Goal: Task Accomplishment & Management: Use online tool/utility

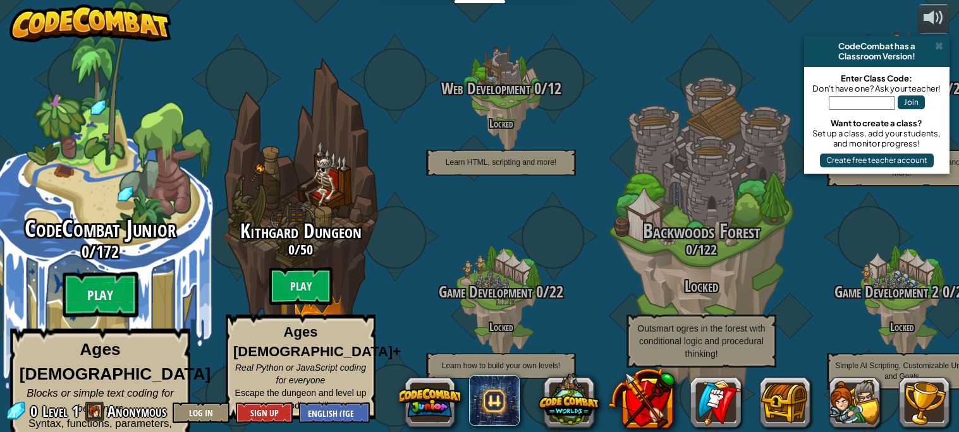
click at [126, 279] on btn "Play" at bounding box center [101, 295] width 76 height 46
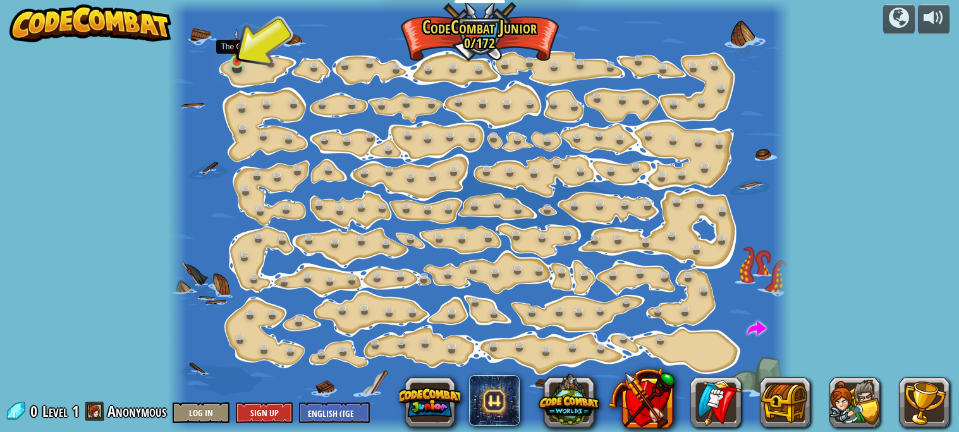
click at [231, 61] on img at bounding box center [236, 46] width 15 height 34
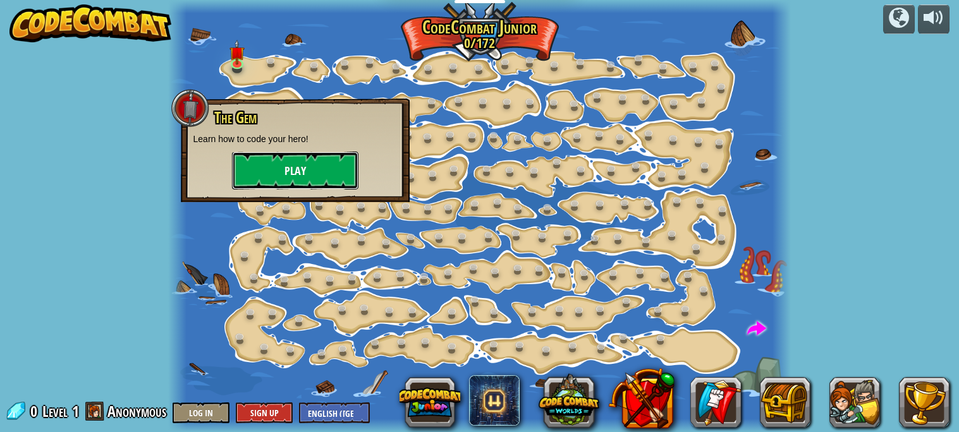
click at [319, 177] on button "Play" at bounding box center [295, 171] width 126 height 38
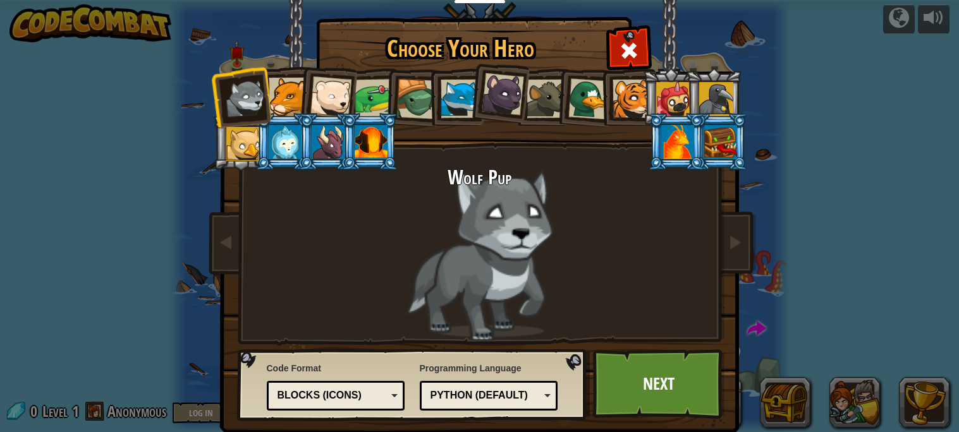
click at [371, 151] on div at bounding box center [371, 142] width 33 height 34
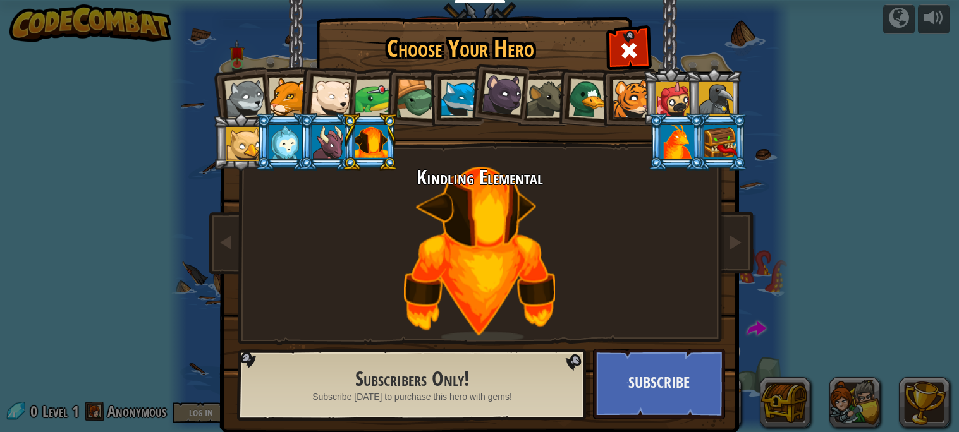
click at [248, 130] on div at bounding box center [243, 144] width 34 height 34
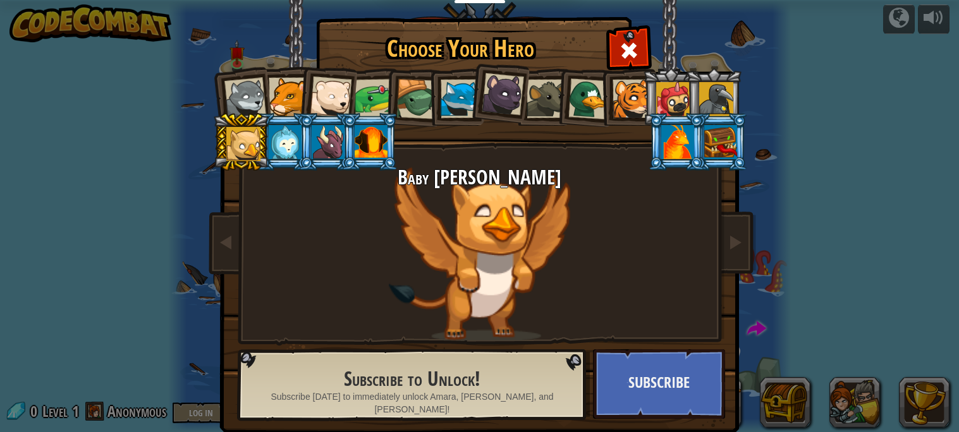
click at [457, 107] on div at bounding box center [460, 99] width 39 height 39
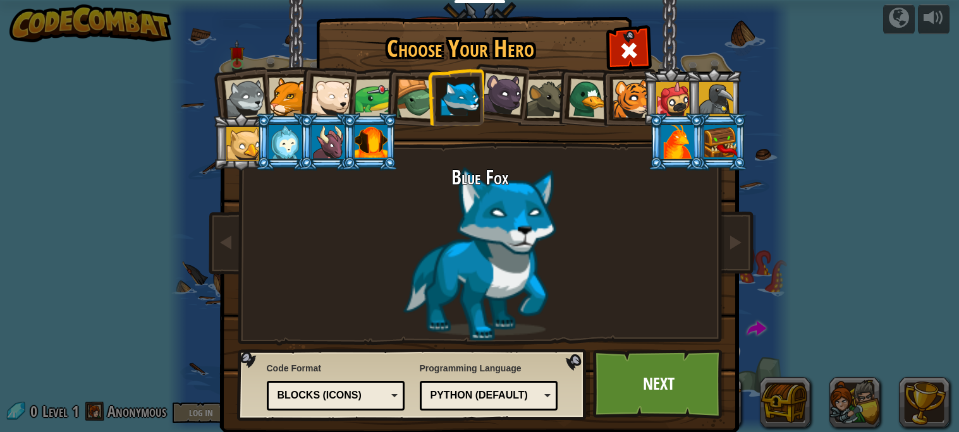
click at [295, 107] on div at bounding box center [288, 97] width 39 height 39
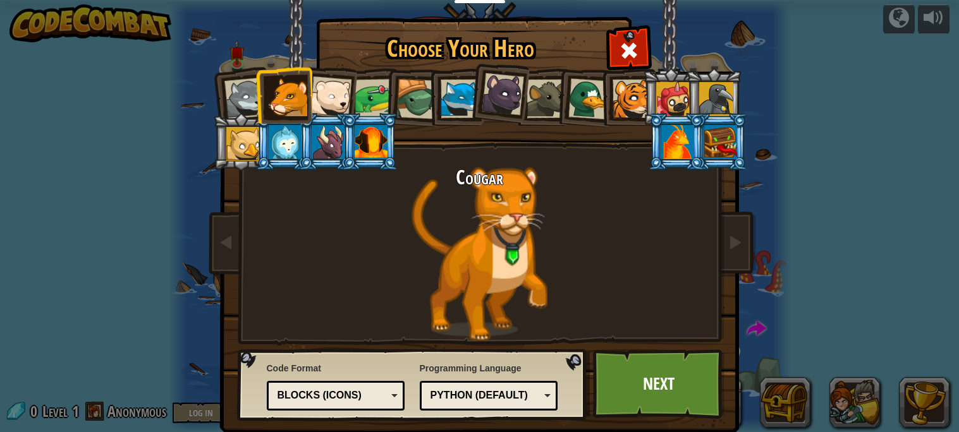
click at [491, 68] on ol at bounding box center [480, 68] width 522 height 0
click at [593, 96] on div at bounding box center [588, 98] width 41 height 41
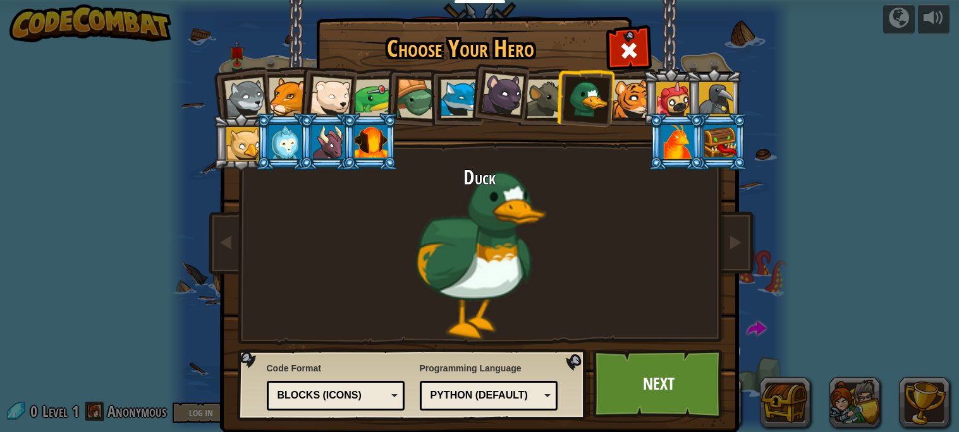
click at [629, 95] on div at bounding box center [632, 99] width 39 height 39
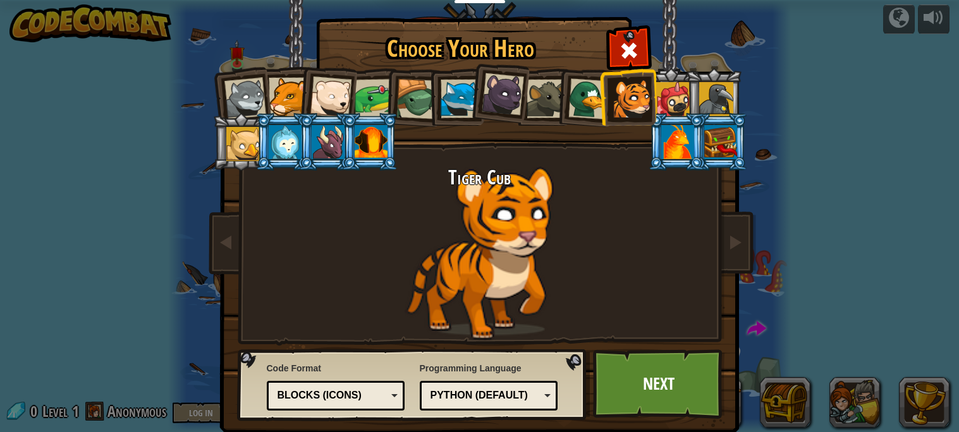
click at [463, 109] on div at bounding box center [460, 99] width 39 height 39
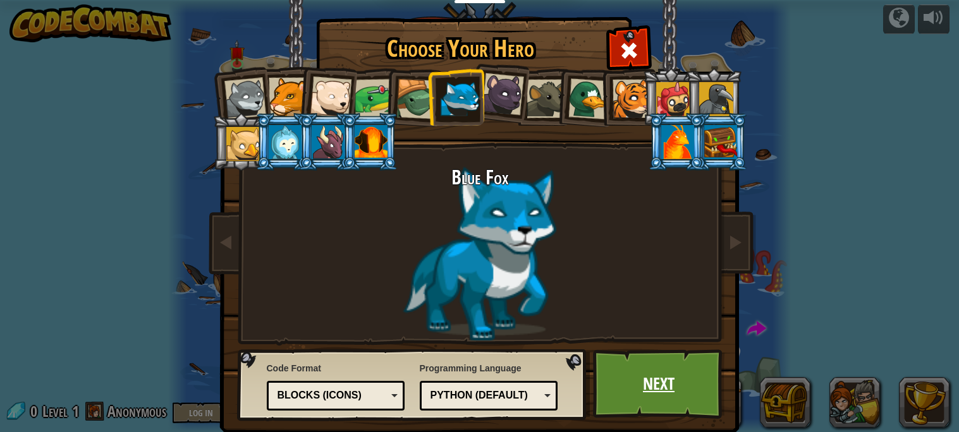
click at [633, 352] on link "Next" at bounding box center [659, 385] width 132 height 70
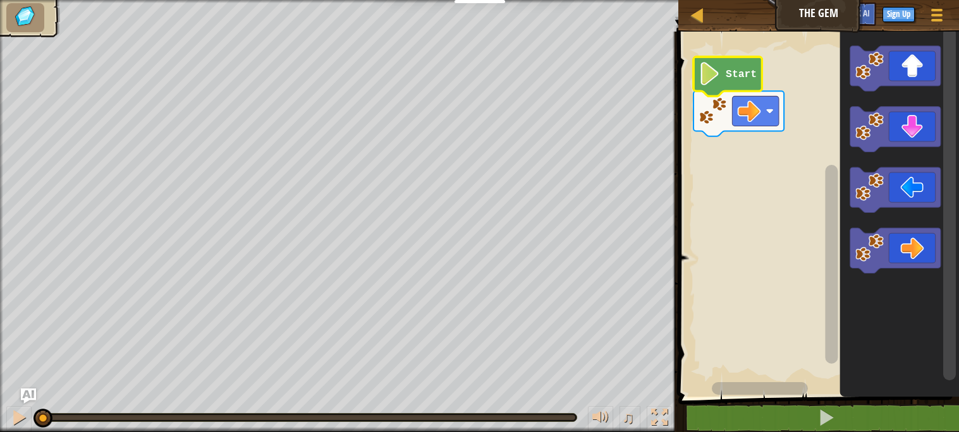
click at [735, 67] on icon "Blockly Workspace" at bounding box center [727, 76] width 68 height 39
click at [369, 326] on div "Map The Gem Game Menu Sign Up Ask AI 1 הההההההההההההההההההההההההההההההההההההההה…" at bounding box center [479, 216] width 959 height 432
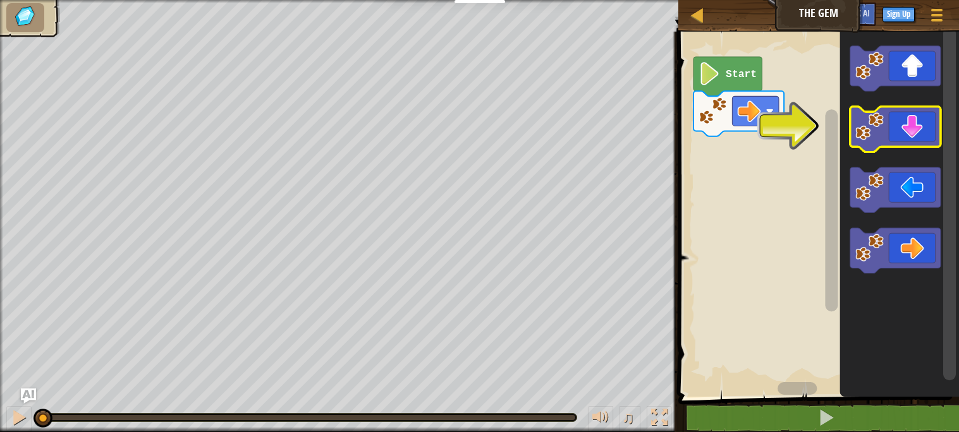
click at [917, 127] on icon "Blockly Workspace" at bounding box center [895, 130] width 90 height 46
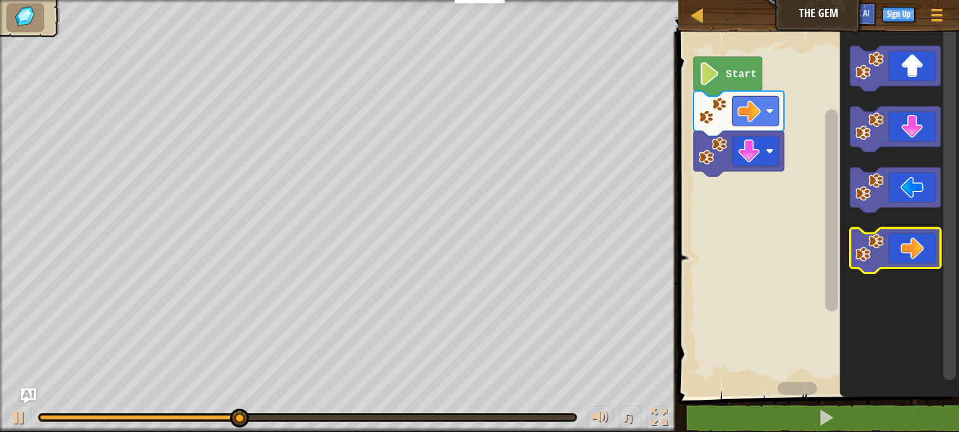
click at [912, 232] on icon "Blockly Workspace" at bounding box center [895, 251] width 90 height 46
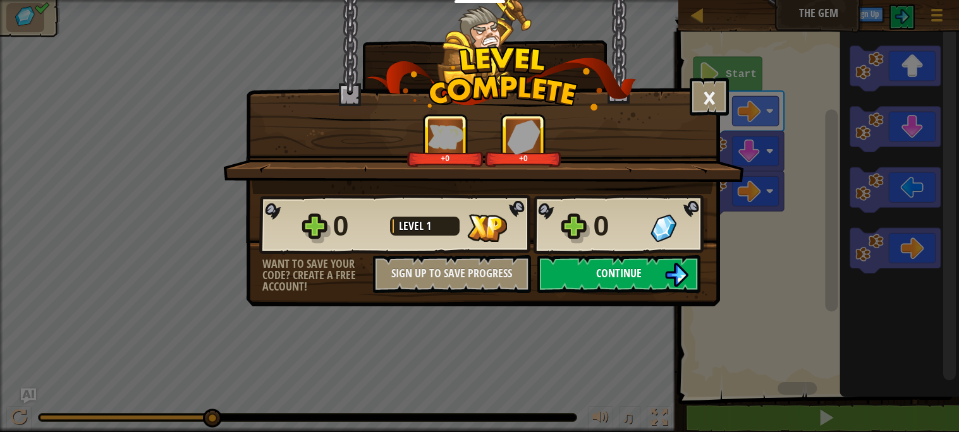
click at [662, 293] on button "Continue" at bounding box center [618, 274] width 163 height 38
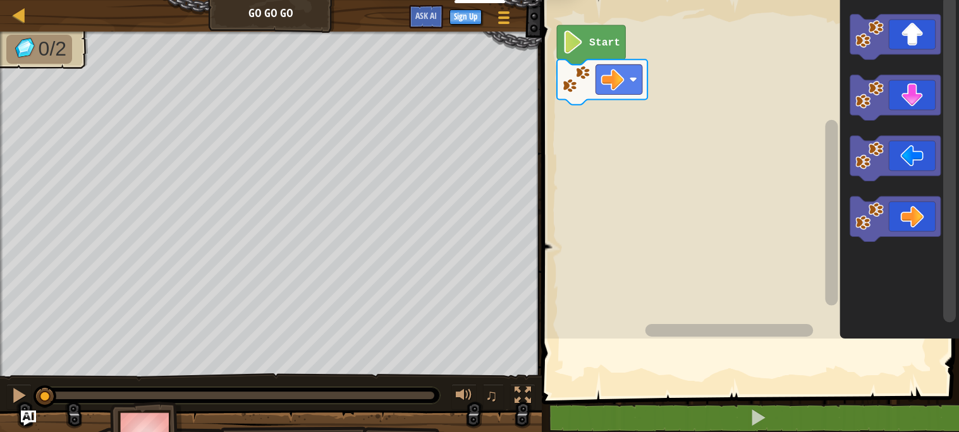
click at [662, 312] on rect "Blockly Workspace" at bounding box center [748, 166] width 421 height 345
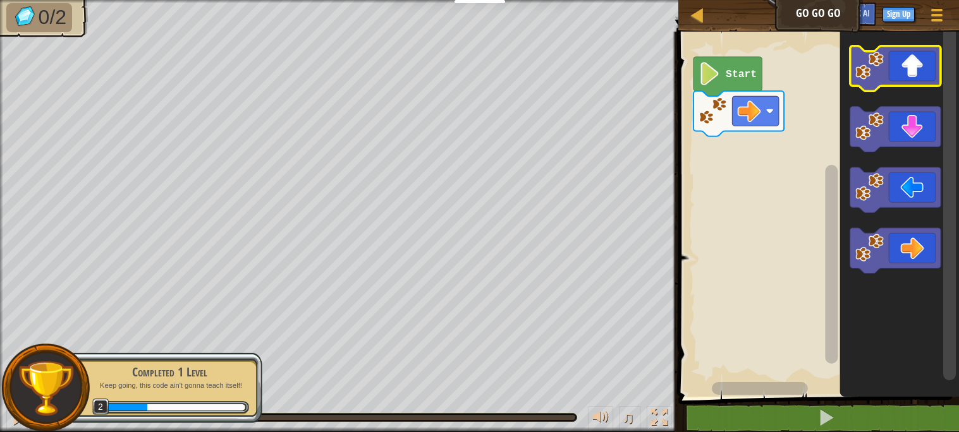
click at [901, 80] on icon "Blockly Workspace" at bounding box center [895, 69] width 90 height 46
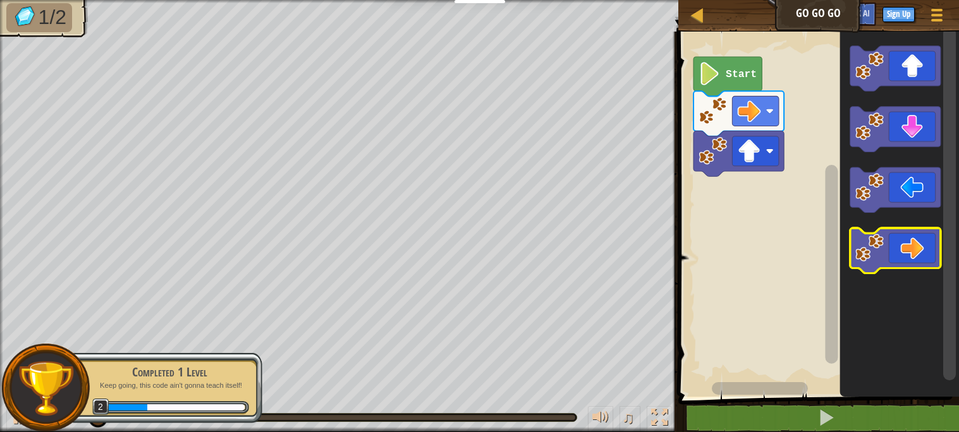
click at [904, 247] on icon "Blockly Workspace" at bounding box center [895, 251] width 90 height 46
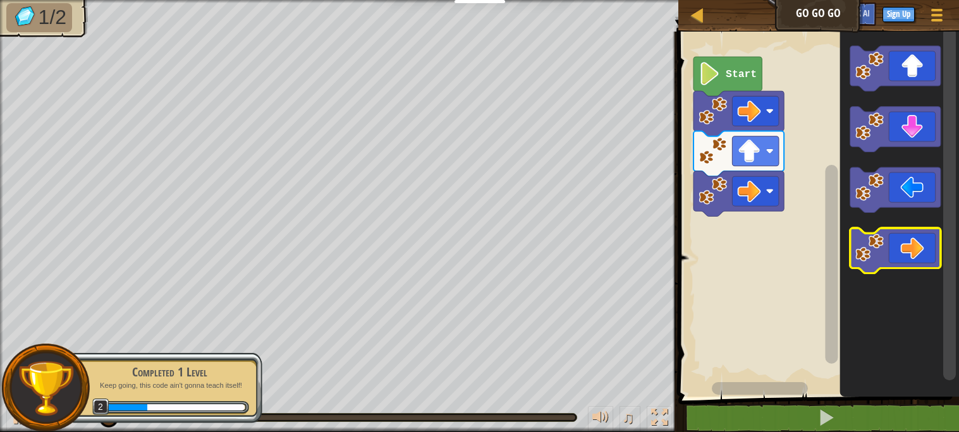
click at [904, 247] on icon "Blockly Workspace" at bounding box center [895, 251] width 90 height 46
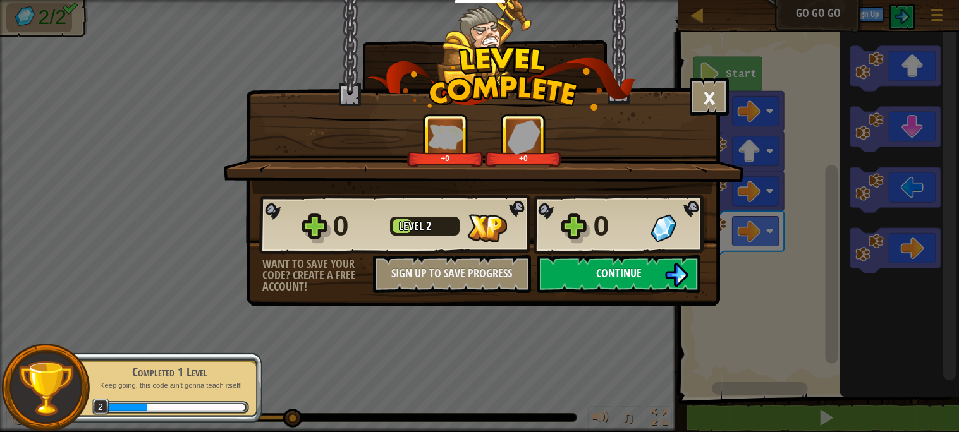
click at [633, 293] on button "Continue" at bounding box center [618, 274] width 163 height 38
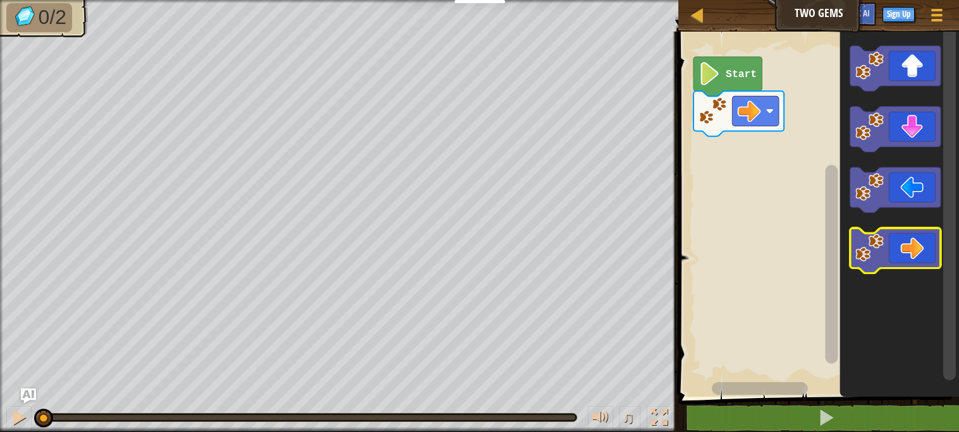
click at [882, 252] on image "Blockly Workspace" at bounding box center [869, 248] width 28 height 28
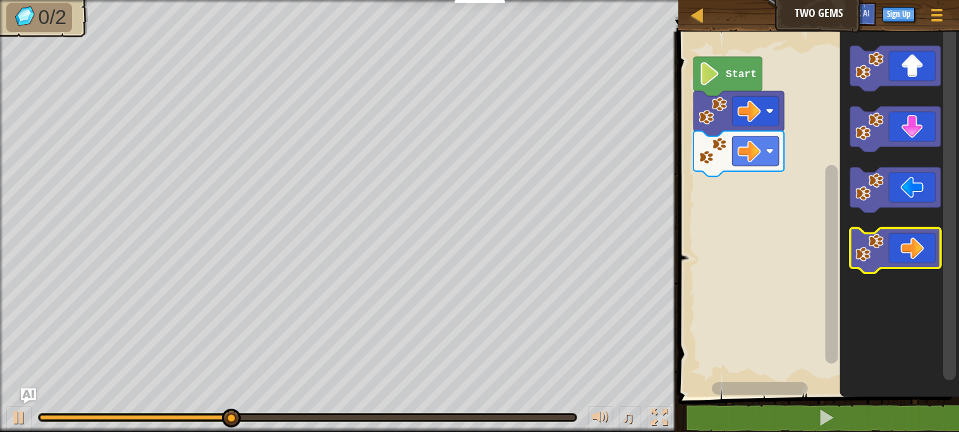
click at [882, 252] on image "Blockly Workspace" at bounding box center [869, 248] width 28 height 28
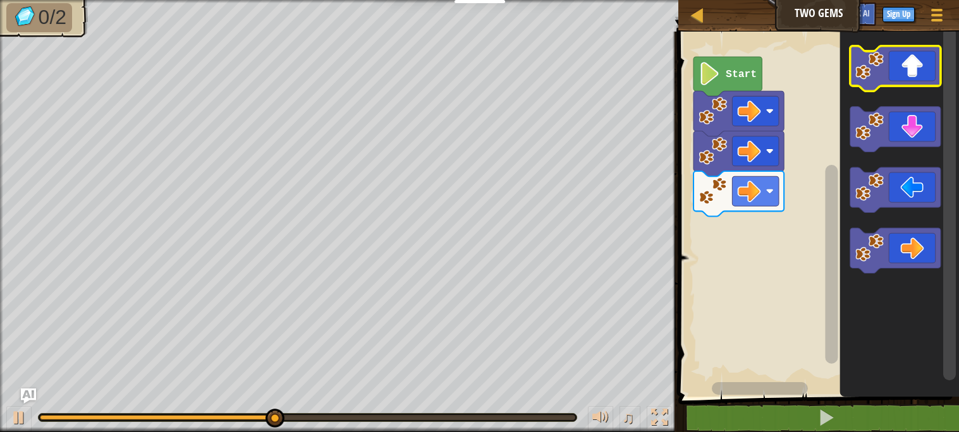
click at [901, 75] on icon "Blockly Workspace" at bounding box center [895, 69] width 90 height 46
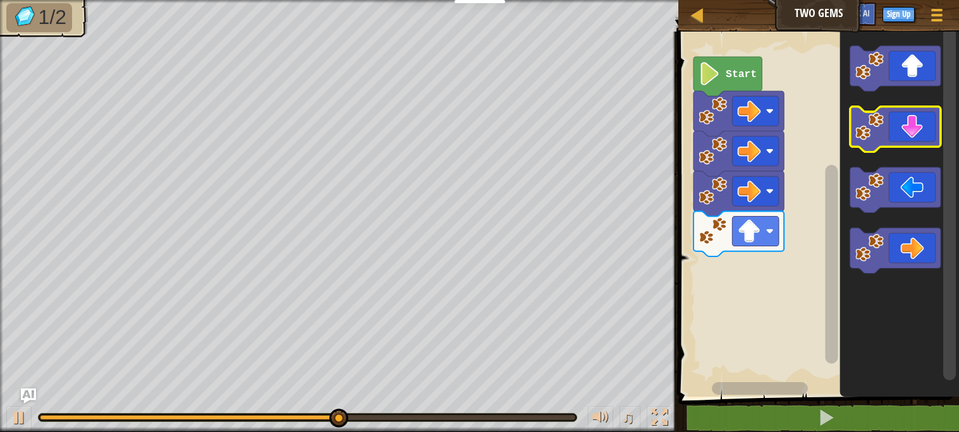
click at [882, 121] on image "Blockly Workspace" at bounding box center [869, 127] width 28 height 28
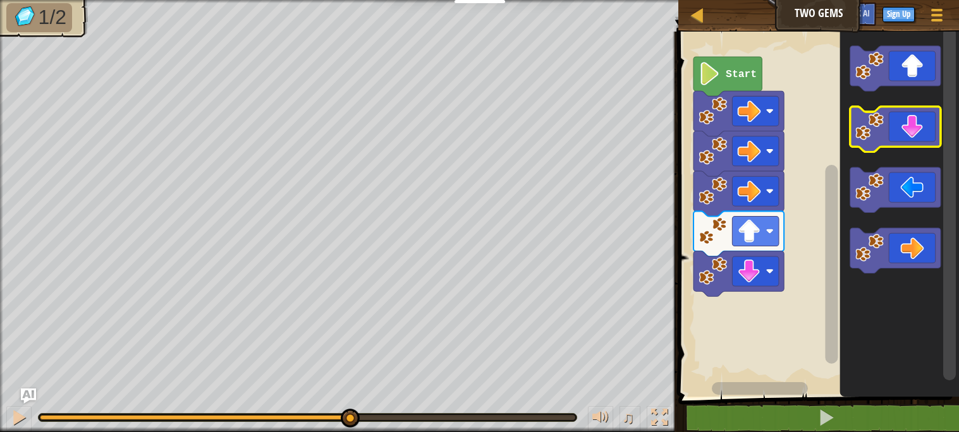
click at [882, 121] on image "Blockly Workspace" at bounding box center [869, 127] width 28 height 28
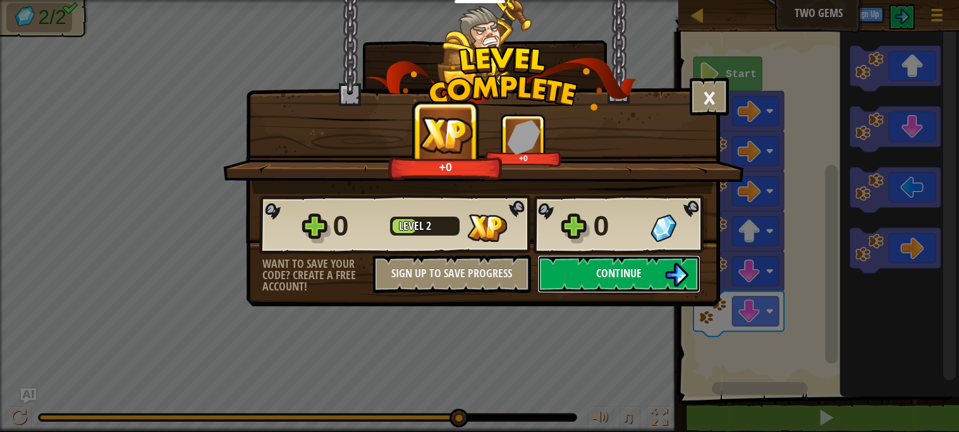
click at [642, 293] on button "Continue" at bounding box center [618, 274] width 163 height 38
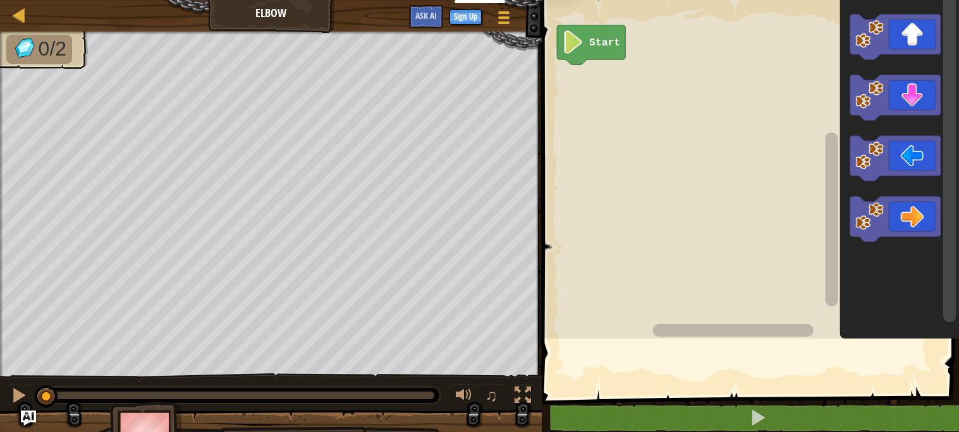
click at [642, 300] on rect "Blockly Workspace" at bounding box center [748, 166] width 421 height 345
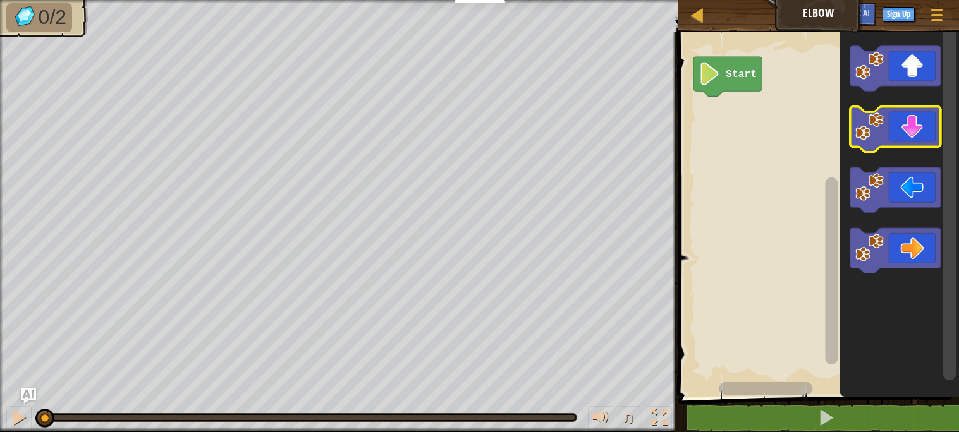
click at [890, 126] on icon "Blockly Workspace" at bounding box center [895, 130] width 90 height 46
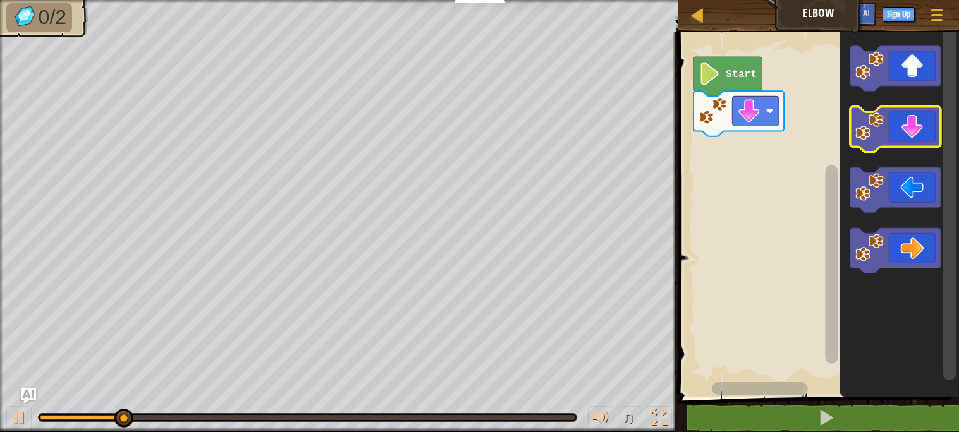
click at [890, 126] on icon "Blockly Workspace" at bounding box center [895, 130] width 90 height 46
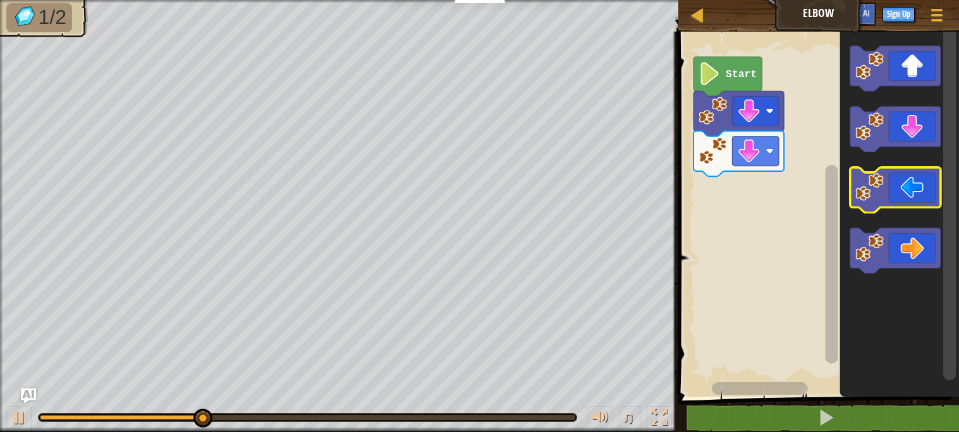
click at [910, 193] on icon "Blockly Workspace" at bounding box center [895, 191] width 90 height 46
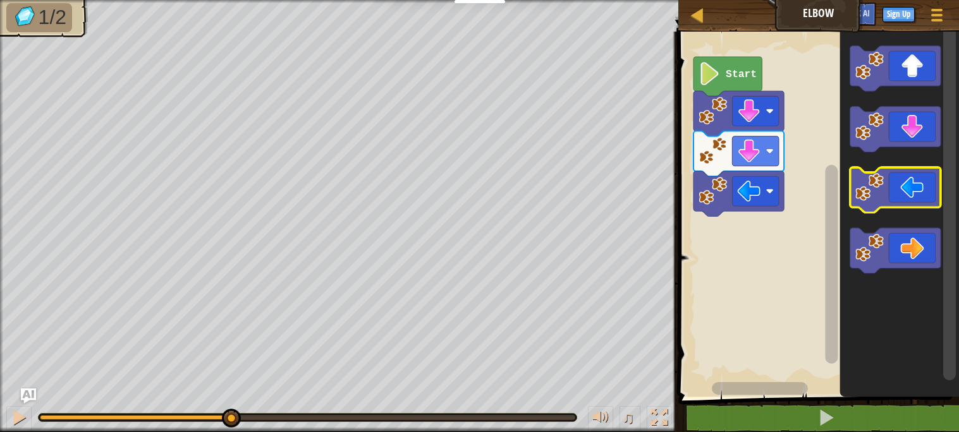
click at [910, 193] on icon "Blockly Workspace" at bounding box center [895, 191] width 90 height 46
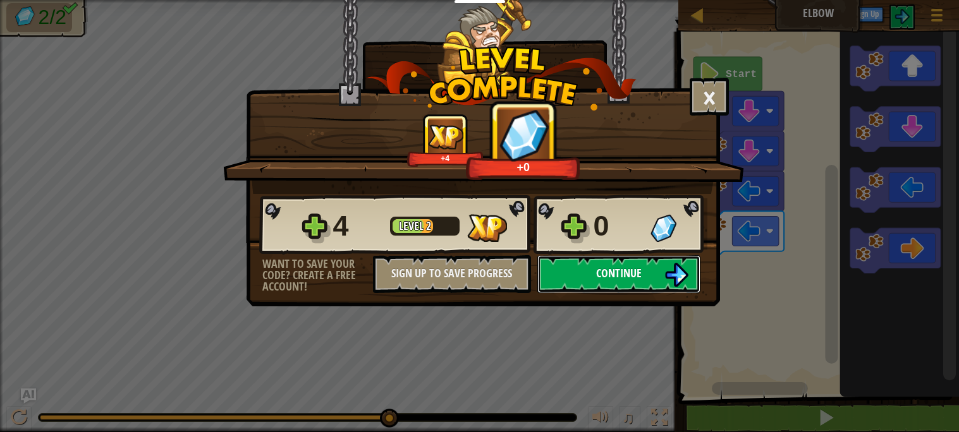
click at [667, 287] on img at bounding box center [676, 275] width 24 height 24
